Goal: Communication & Community: Answer question/provide support

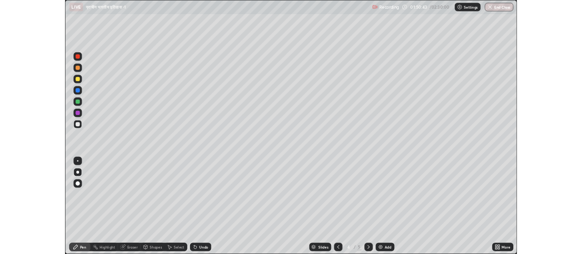
scroll to position [327, 582]
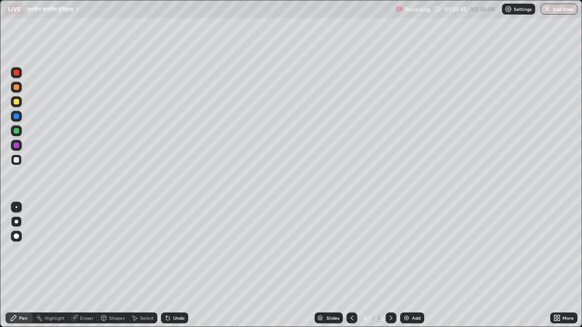
click at [113, 319] on div "Shapes" at bounding box center [116, 318] width 15 height 5
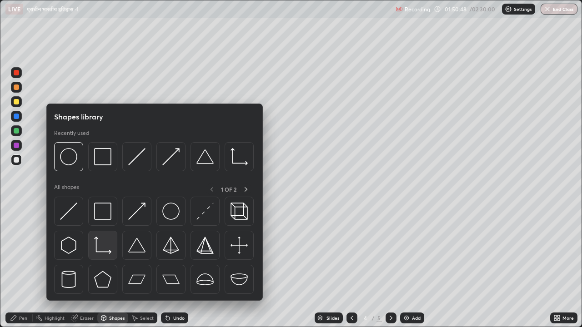
click at [107, 245] on img at bounding box center [102, 245] width 17 height 17
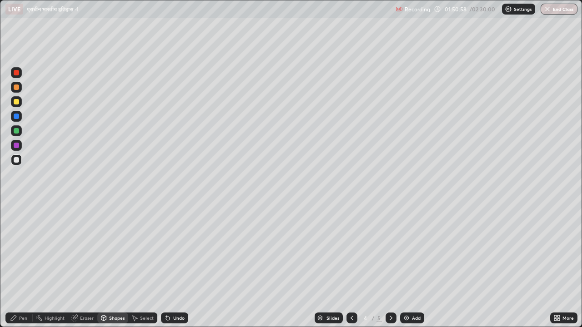
click at [117, 320] on div "Shapes" at bounding box center [116, 318] width 15 height 5
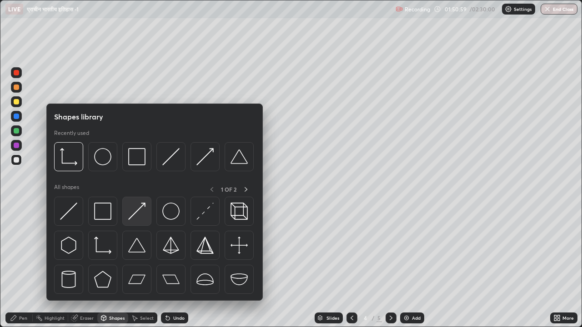
click at [137, 215] on img at bounding box center [136, 211] width 17 height 17
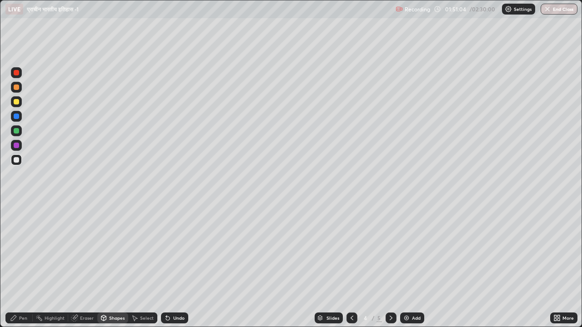
click at [25, 316] on div "Pen" at bounding box center [23, 318] width 8 height 5
click at [18, 103] on div at bounding box center [16, 101] width 5 height 5
click at [87, 318] on div "Eraser" at bounding box center [87, 318] width 14 height 5
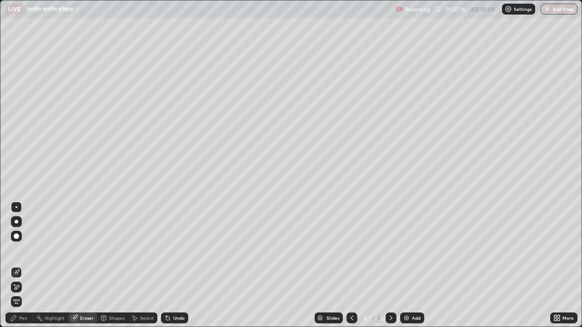
click at [23, 319] on div "Pen" at bounding box center [23, 318] width 8 height 5
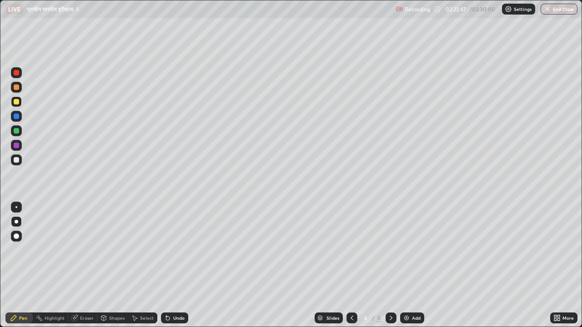
click at [562, 10] on button "End Class" at bounding box center [559, 9] width 37 height 11
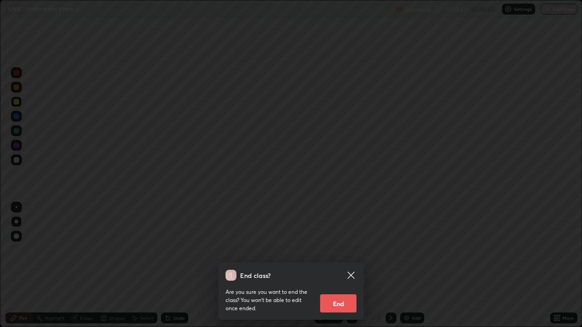
click at [561, 10] on div "End class? Are you sure you want to end the class? You won’t be able to edit on…" at bounding box center [291, 163] width 582 height 327
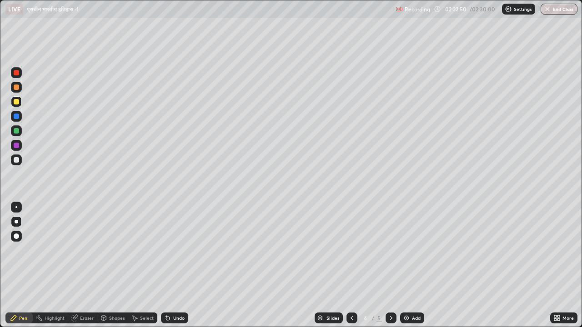
click at [562, 8] on button "End Class" at bounding box center [559, 9] width 37 height 11
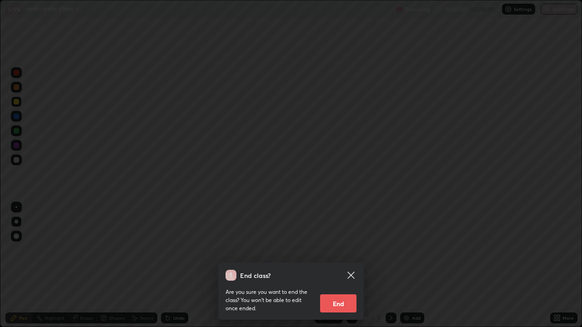
click at [572, 325] on div "End class? Are you sure you want to end the class? You won’t be able to edit on…" at bounding box center [291, 163] width 582 height 327
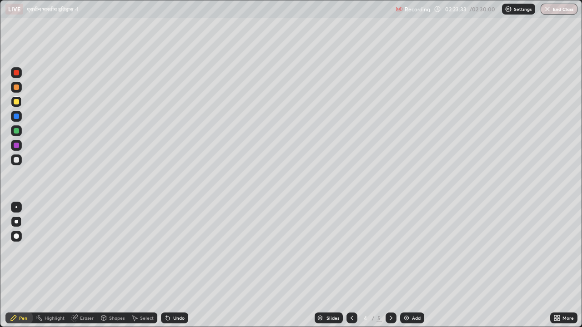
click at [560, 6] on button "End Class" at bounding box center [559, 9] width 37 height 11
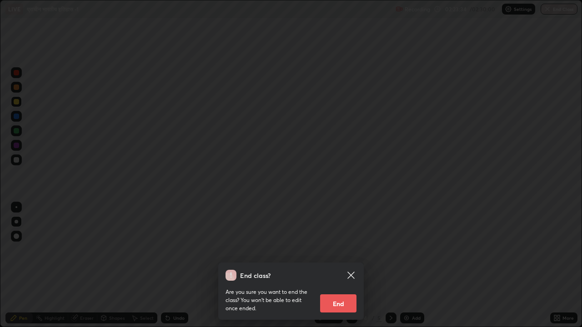
click at [343, 303] on button "End" at bounding box center [338, 304] width 36 height 18
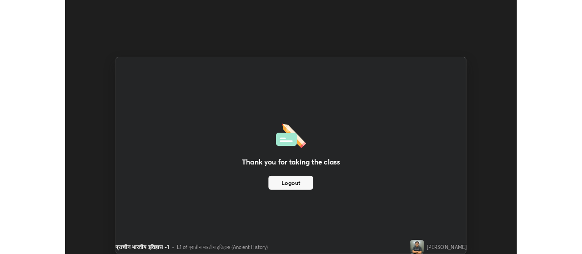
scroll to position [45213, 44885]
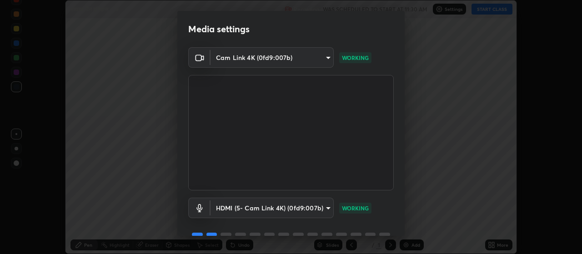
scroll to position [44, 0]
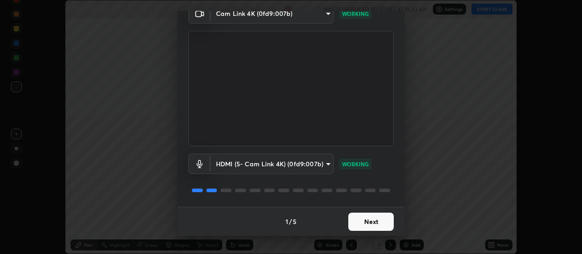
click at [368, 222] on button "Next" at bounding box center [370, 222] width 45 height 18
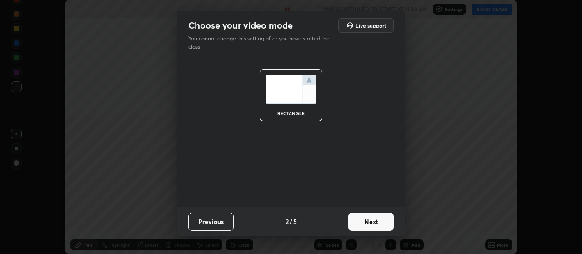
click at [381, 227] on button "Next" at bounding box center [370, 222] width 45 height 18
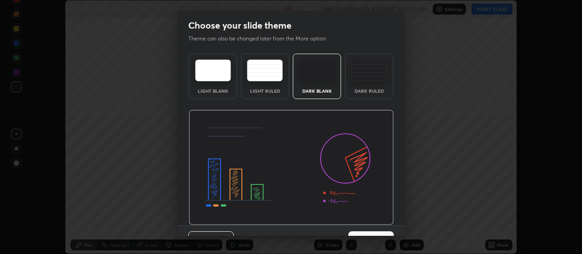
scroll to position [19, 0]
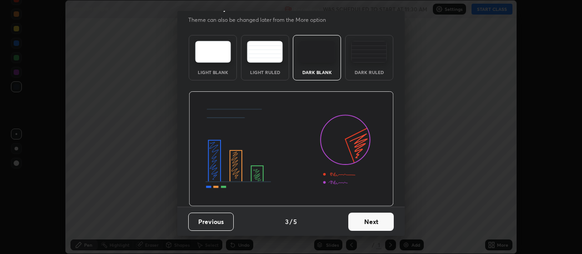
click at [381, 222] on button "Next" at bounding box center [370, 222] width 45 height 18
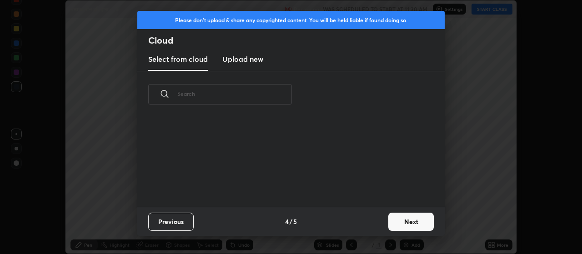
scroll to position [89, 292]
click at [414, 225] on button "Next" at bounding box center [410, 222] width 45 height 18
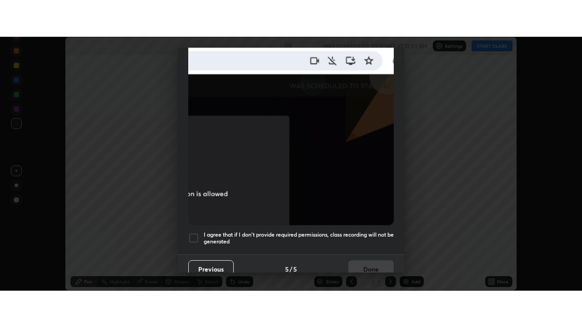
scroll to position [230, 0]
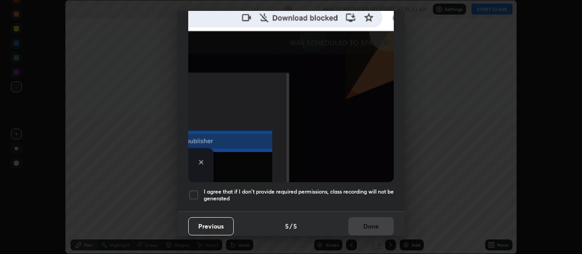
click at [193, 191] on div at bounding box center [193, 195] width 11 height 11
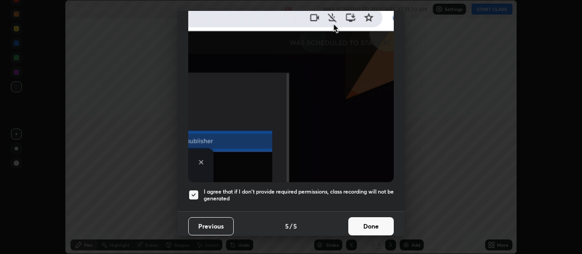
click at [364, 227] on button "Done" at bounding box center [370, 226] width 45 height 18
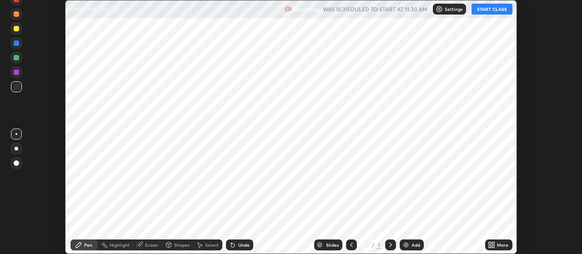
click at [413, 243] on div "Add" at bounding box center [415, 245] width 9 height 5
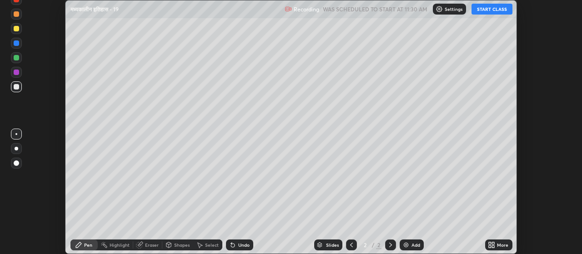
click at [493, 246] on icon at bounding box center [493, 247] width 2 height 2
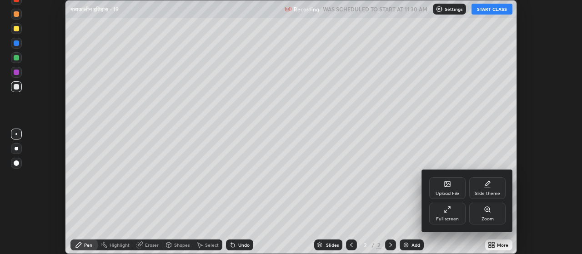
click at [445, 214] on div "Full screen" at bounding box center [447, 214] width 36 height 22
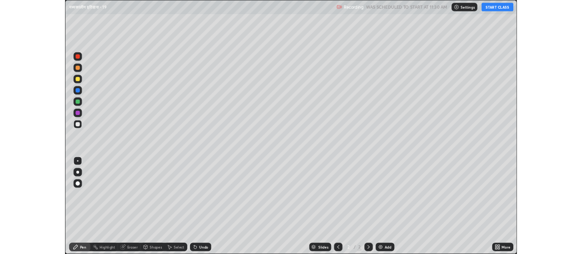
scroll to position [327, 582]
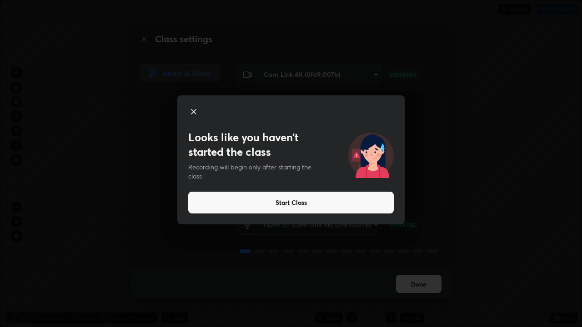
click at [191, 111] on icon at bounding box center [193, 111] width 11 height 11
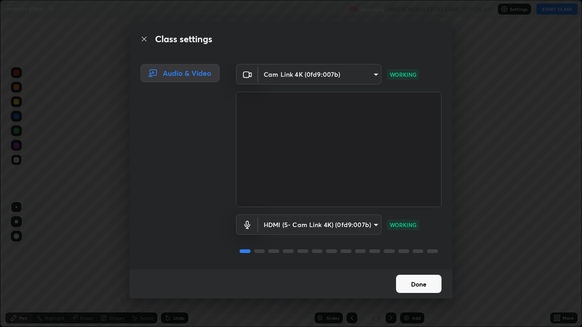
click at [421, 254] on button "Done" at bounding box center [418, 284] width 45 height 18
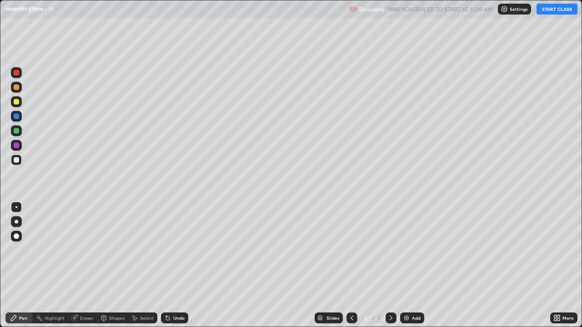
click at [558, 254] on icon at bounding box center [558, 320] width 2 height 2
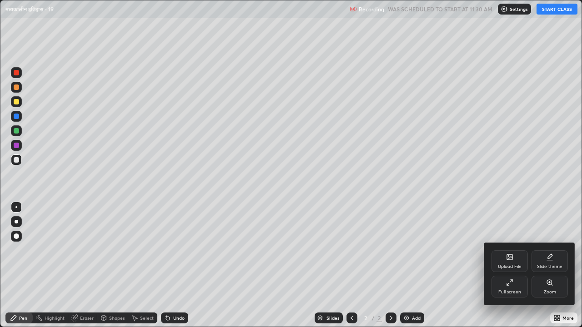
click at [503, 254] on div "Full screen" at bounding box center [509, 292] width 23 height 5
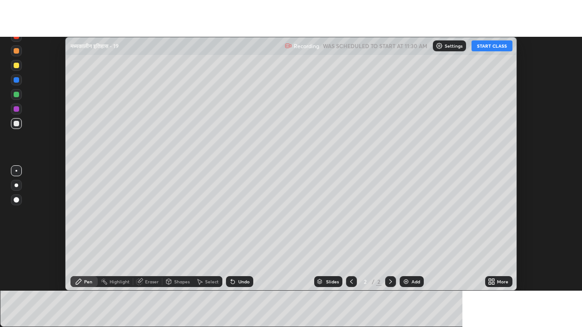
scroll to position [45213, 44885]
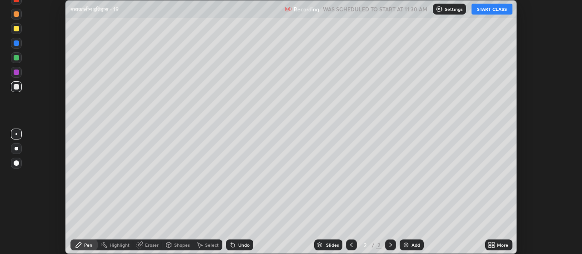
click at [544, 222] on div "Setting up your live class" at bounding box center [291, 127] width 582 height 254
click at [500, 245] on div "More" at bounding box center [502, 245] width 11 height 5
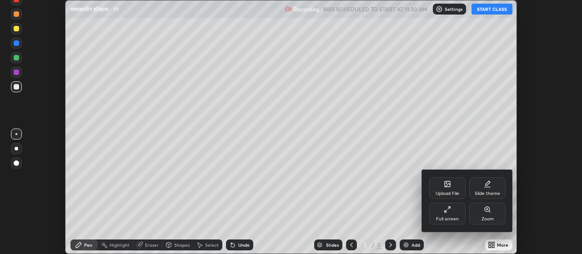
click at [449, 217] on div "Full screen" at bounding box center [447, 219] width 23 height 5
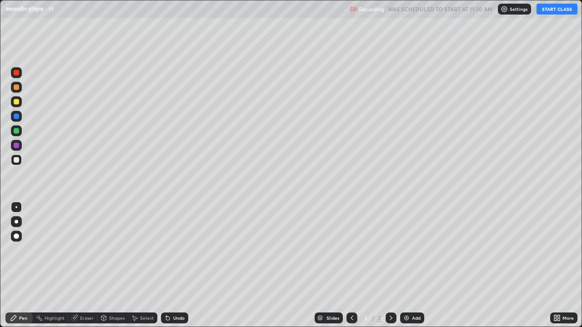
scroll to position [327, 582]
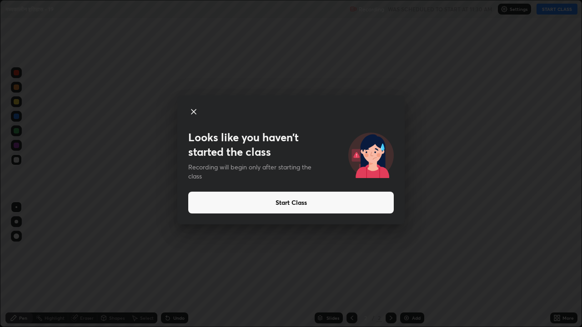
click at [316, 203] on button "Start Class" at bounding box center [291, 203] width 206 height 22
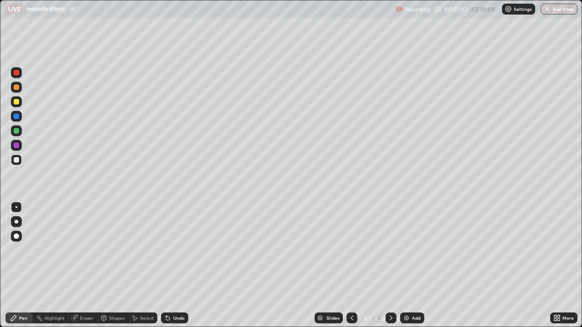
click at [18, 104] on div at bounding box center [16, 101] width 5 height 5
click at [16, 222] on div at bounding box center [17, 222] width 4 height 4
click at [83, 254] on div "Eraser" at bounding box center [87, 318] width 14 height 5
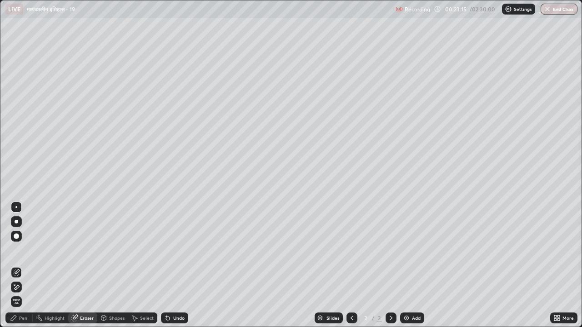
click at [21, 254] on div "Pen" at bounding box center [23, 318] width 8 height 5
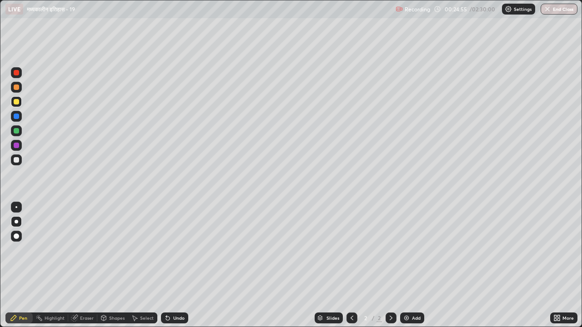
click at [418, 254] on div "Add" at bounding box center [416, 318] width 9 height 5
click at [150, 254] on div "Select" at bounding box center [147, 318] width 14 height 5
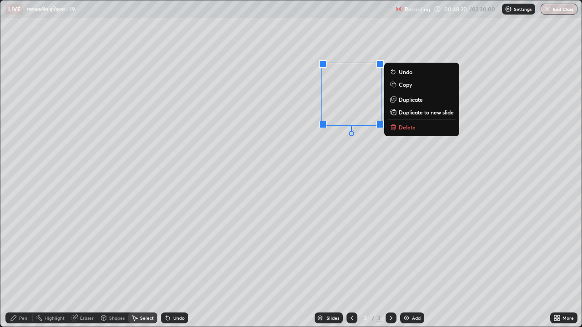
click at [403, 128] on p "Delete" at bounding box center [407, 127] width 17 height 7
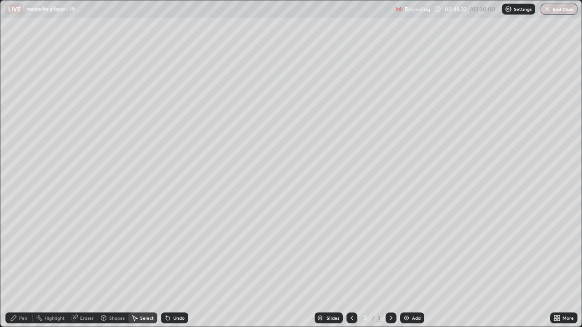
click at [21, 254] on div "Pen" at bounding box center [23, 318] width 8 height 5
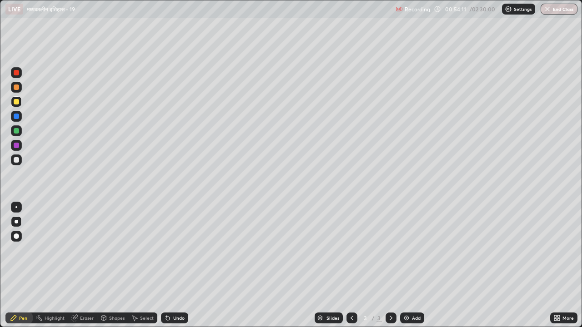
click at [416, 254] on div "Add" at bounding box center [416, 318] width 9 height 5
click at [417, 254] on div "Add" at bounding box center [416, 318] width 9 height 5
click at [20, 160] on div at bounding box center [16, 160] width 11 height 11
click at [414, 254] on div "Add" at bounding box center [416, 318] width 9 height 5
click at [147, 254] on div "Select" at bounding box center [142, 318] width 29 height 11
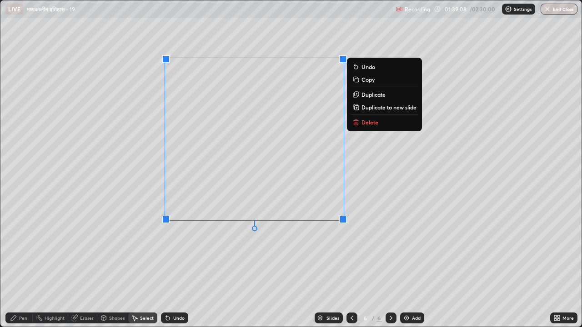
click at [376, 125] on p "Delete" at bounding box center [369, 122] width 17 height 7
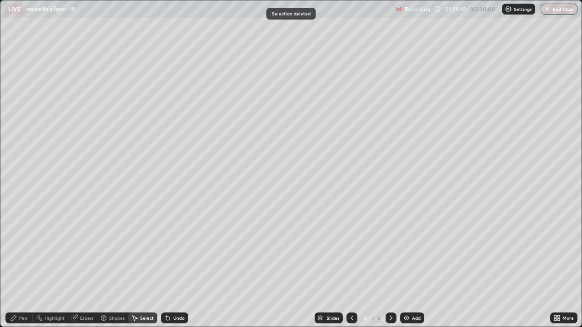
click at [24, 254] on div "Pen" at bounding box center [23, 318] width 8 height 5
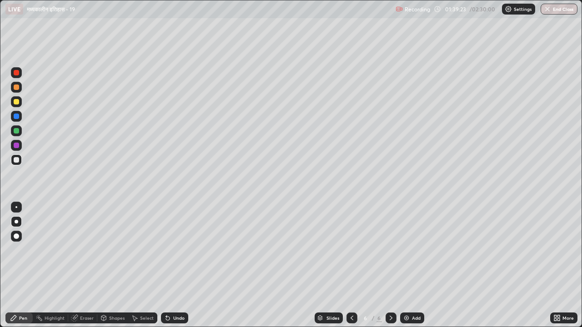
click at [89, 254] on div "Eraser" at bounding box center [87, 318] width 14 height 5
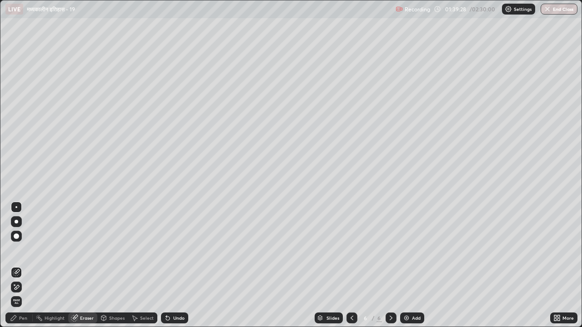
click at [23, 254] on div "Pen" at bounding box center [23, 318] width 8 height 5
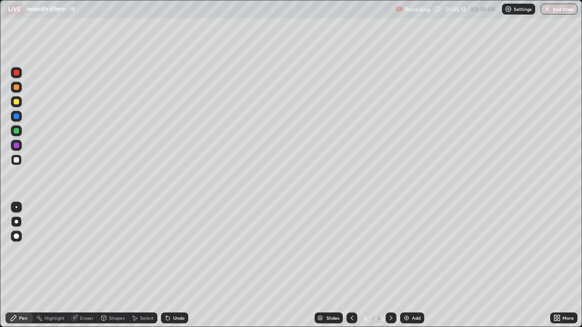
click at [351, 254] on icon at bounding box center [351, 318] width 7 height 7
click at [414, 254] on div "Add" at bounding box center [416, 318] width 9 height 5
click at [351, 254] on icon at bounding box center [351, 318] width 7 height 7
click at [416, 254] on div "Add" at bounding box center [416, 318] width 9 height 5
click at [558, 254] on icon at bounding box center [558, 317] width 2 height 2
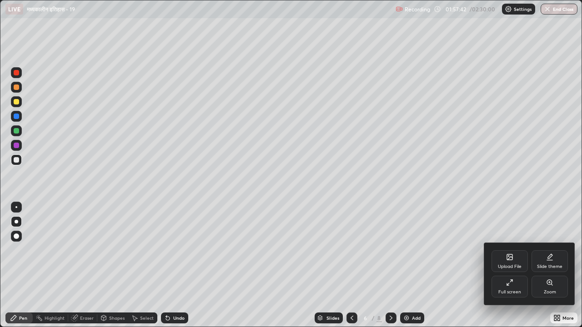
click at [507, 254] on div "Upload File" at bounding box center [510, 262] width 36 height 22
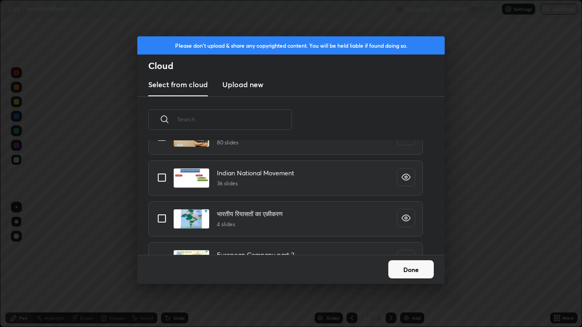
scroll to position [42, 0]
click at [352, 254] on div "Done" at bounding box center [290, 269] width 307 height 29
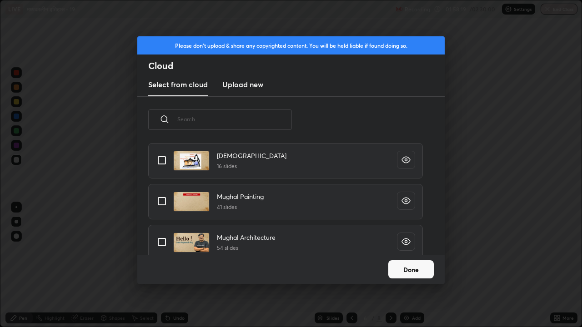
scroll to position [685, 0]
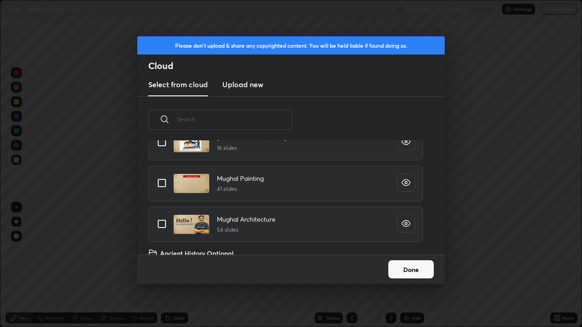
click at [161, 184] on input "grid" at bounding box center [161, 183] width 19 height 19
checkbox input "true"
click at [416, 254] on button "Done" at bounding box center [410, 270] width 45 height 18
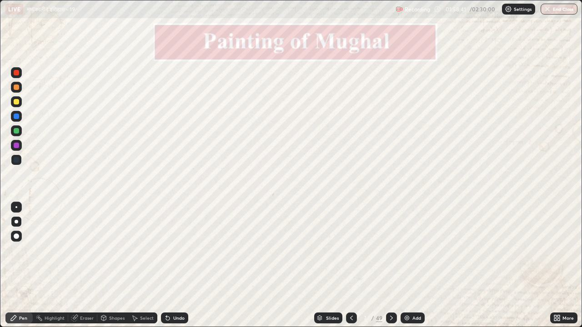
click at [422, 254] on div "Add" at bounding box center [413, 318] width 24 height 11
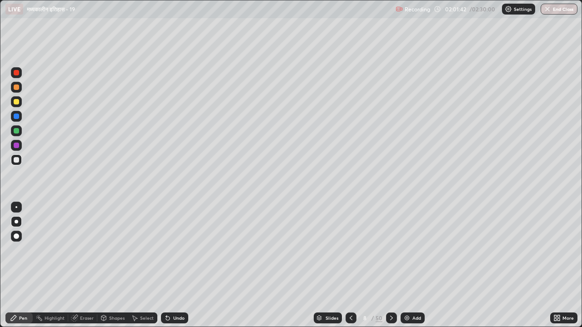
click at [87, 254] on div "Eraser" at bounding box center [87, 318] width 14 height 5
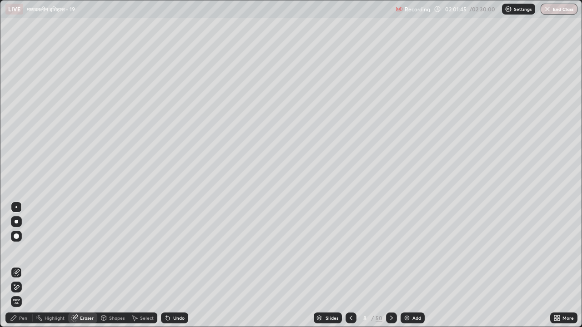
click at [22, 254] on div "Pen" at bounding box center [23, 318] width 8 height 5
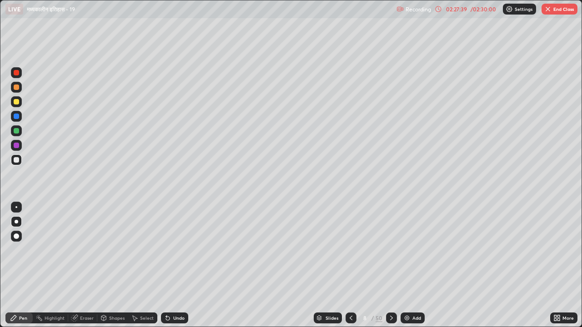
click at [417, 254] on div "Add" at bounding box center [416, 318] width 9 height 5
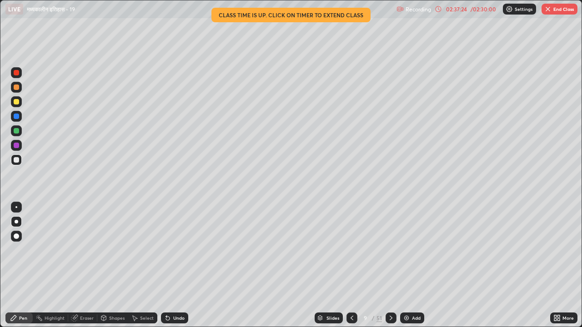
click at [560, 10] on button "End Class" at bounding box center [560, 9] width 36 height 11
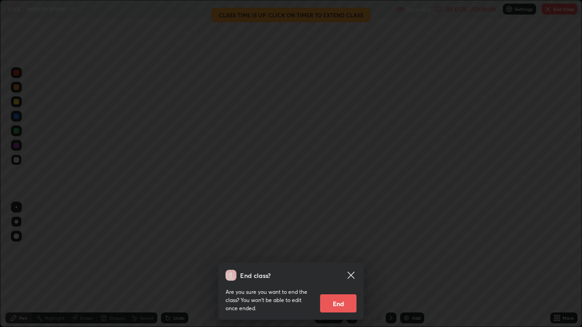
click at [343, 254] on button "End" at bounding box center [338, 304] width 36 height 18
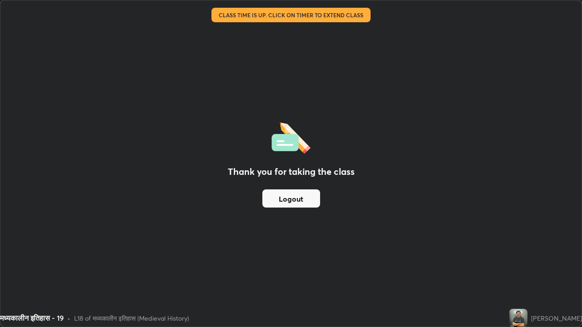
click at [294, 203] on button "Logout" at bounding box center [291, 199] width 58 height 18
click at [295, 201] on button "Logout" at bounding box center [291, 199] width 58 height 18
